Goal: Check status: Check status

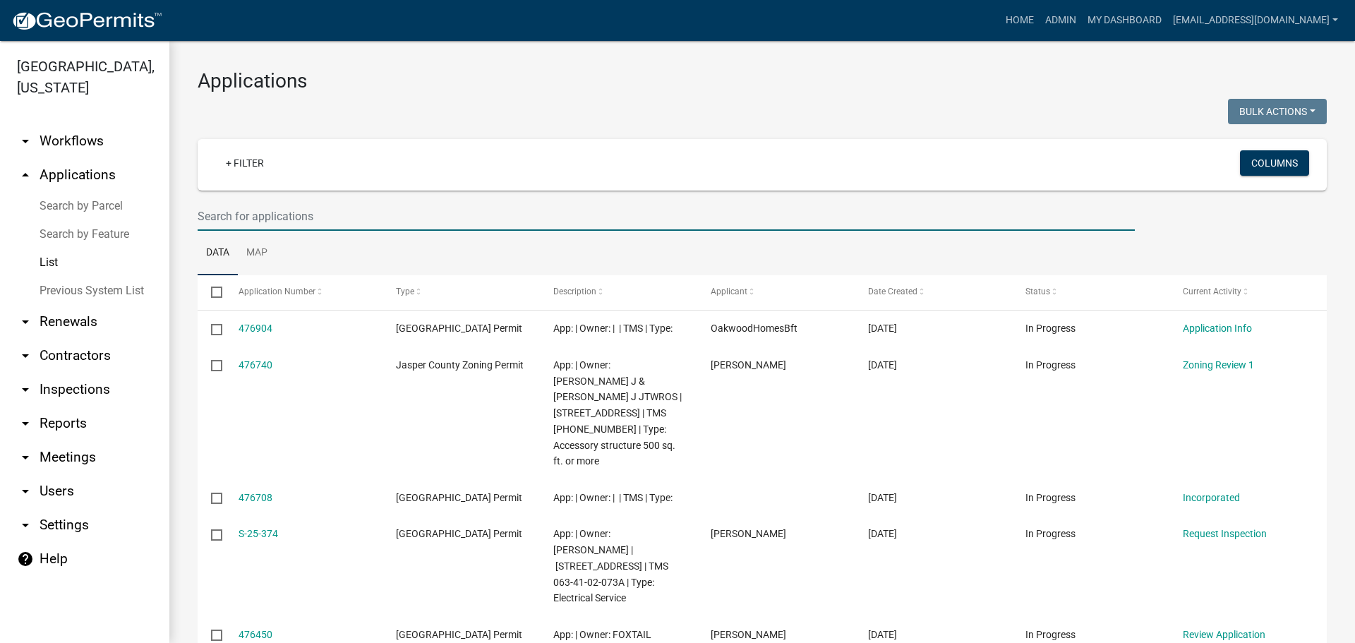
click at [395, 220] on input "text" at bounding box center [666, 216] width 937 height 29
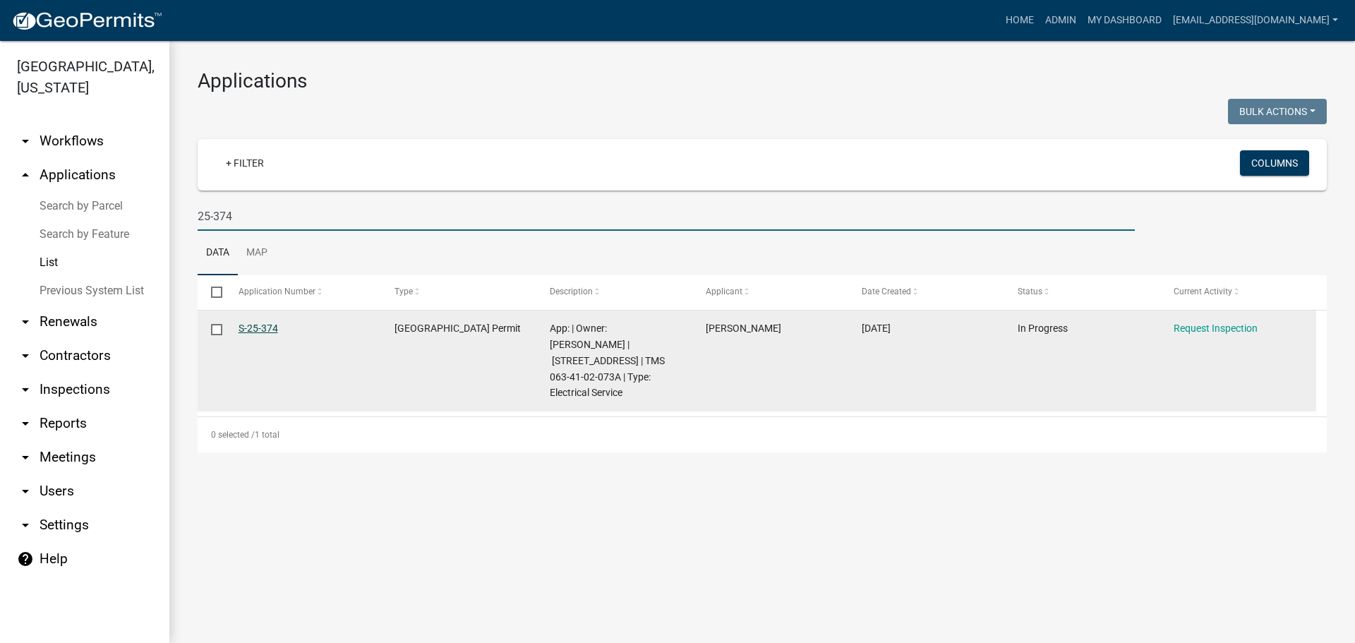
type input "25-374"
click at [255, 328] on link "S-25-374" at bounding box center [259, 328] width 40 height 11
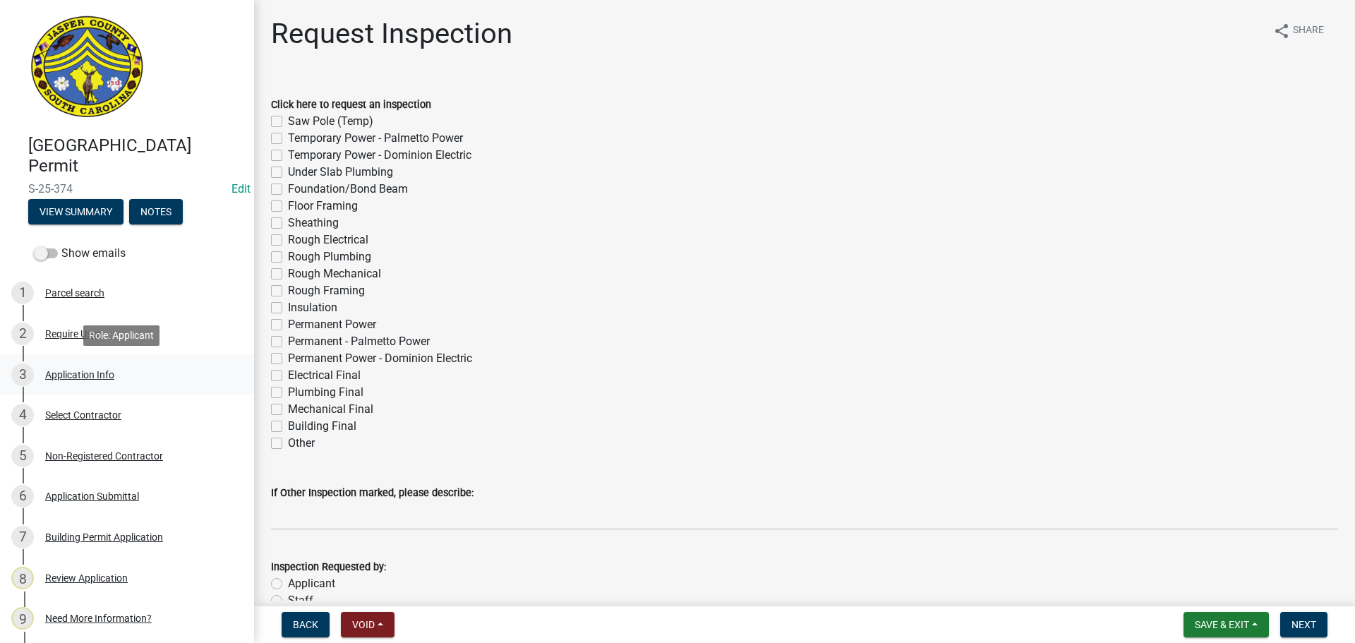
click at [73, 381] on div "3 Application Info" at bounding box center [121, 374] width 220 height 23
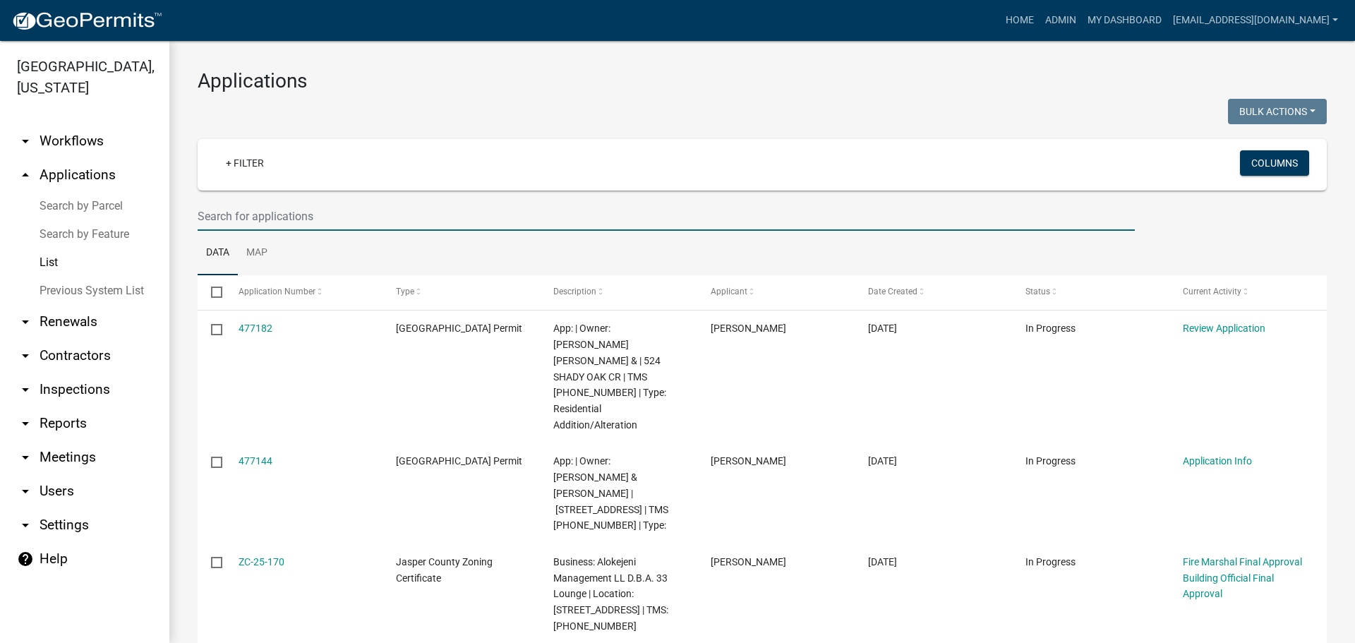
click at [378, 215] on input "text" at bounding box center [666, 216] width 937 height 29
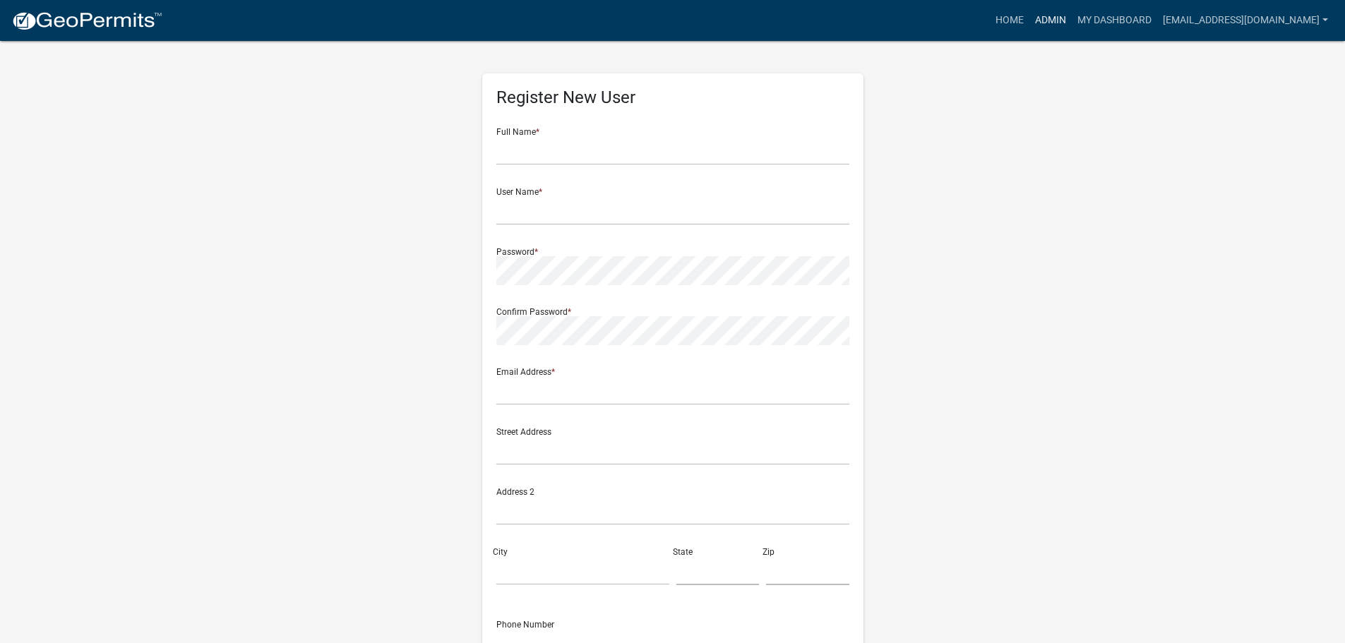
click at [1052, 23] on link "Admin" at bounding box center [1050, 20] width 42 height 27
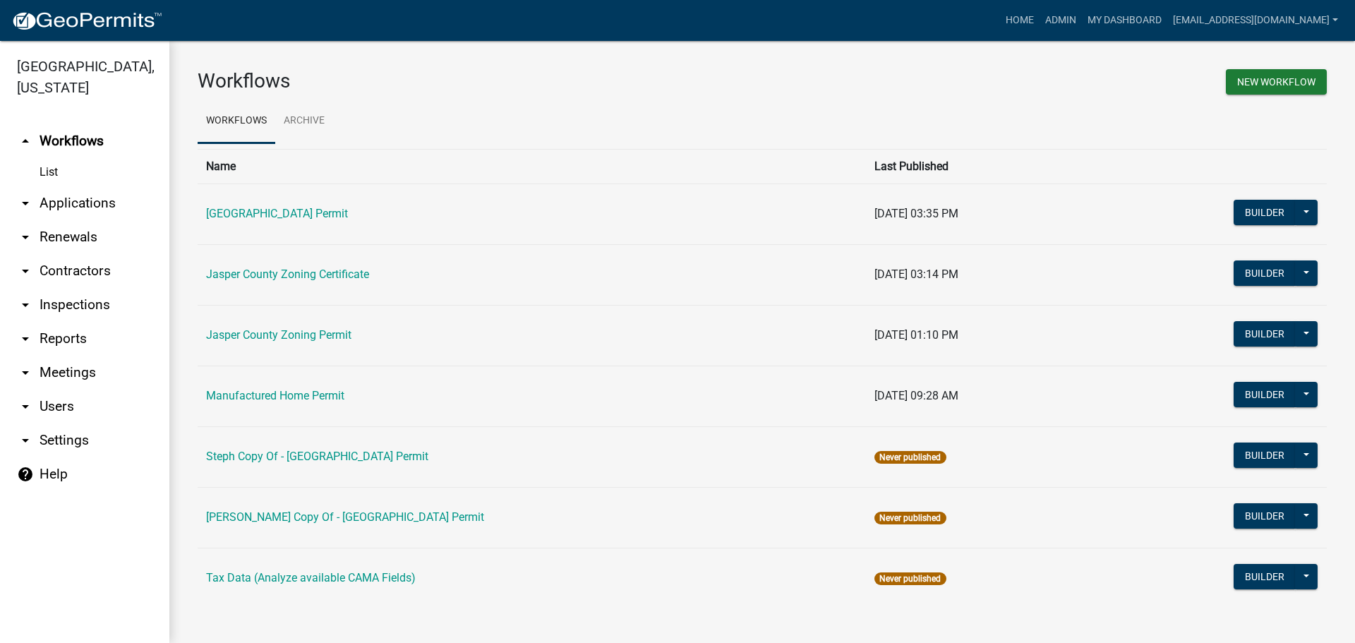
click at [84, 204] on link "arrow_drop_down Applications" at bounding box center [84, 203] width 169 height 34
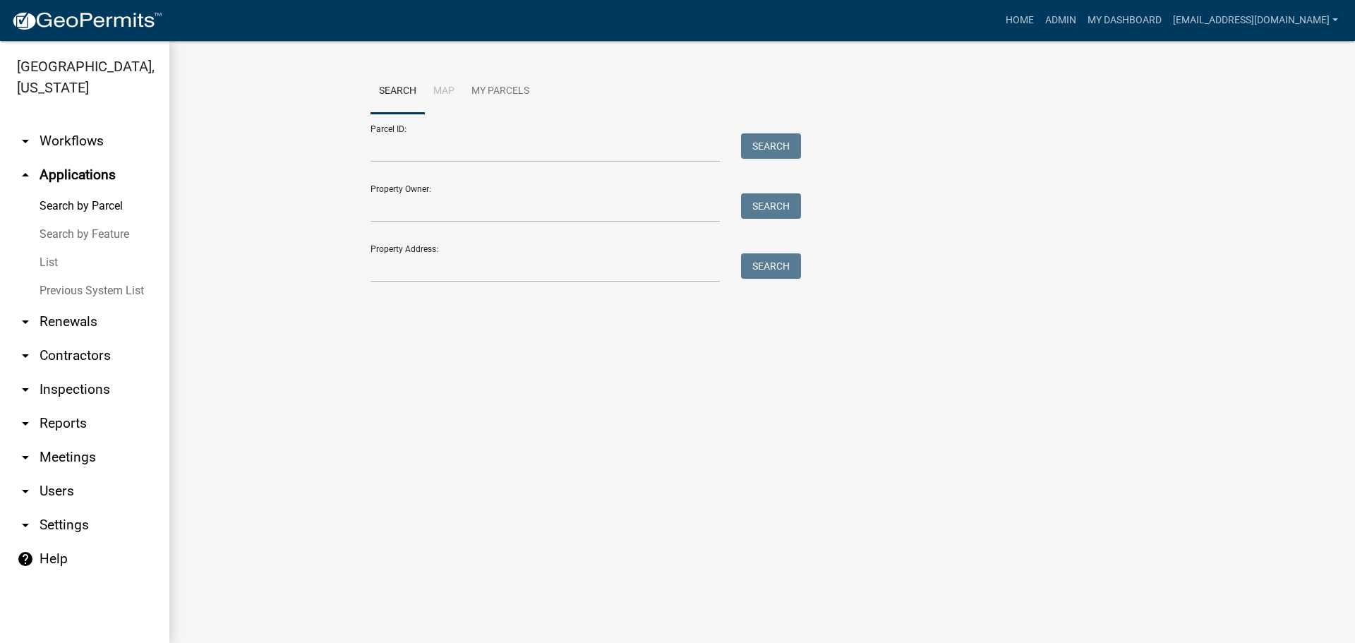
click at [44, 269] on link "List" at bounding box center [84, 262] width 169 height 28
